Goal: Use online tool/utility: Utilize a website feature to perform a specific function

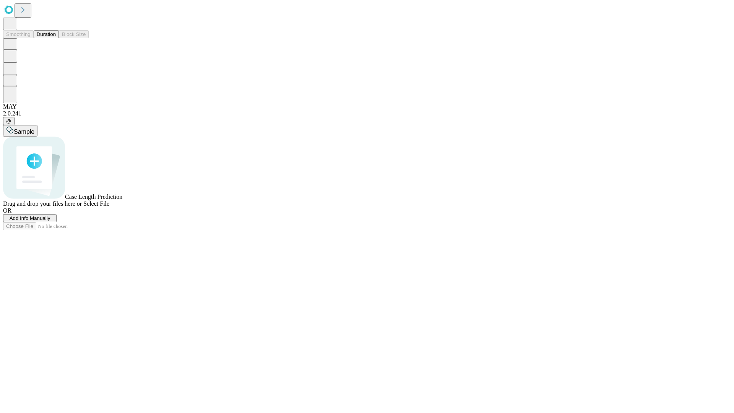
click at [56, 38] on button "Duration" at bounding box center [46, 34] width 25 height 8
click at [109, 207] on span "Select File" at bounding box center [96, 203] width 26 height 6
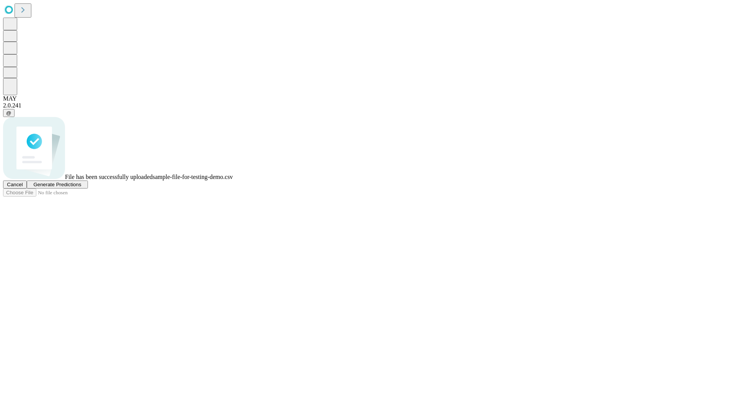
click at [81, 187] on span "Generate Predictions" at bounding box center [57, 185] width 48 height 6
